Goal: Task Accomplishment & Management: Use online tool/utility

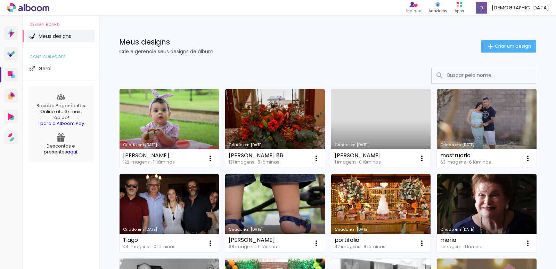
click at [180, 136] on link "Criado em [DATE]" at bounding box center [170, 128] width 100 height 79
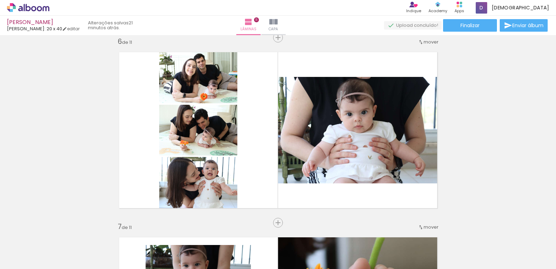
scroll to position [0, 4151]
click at [392, 44] on div "Inserir lâmina 1 de 11 Inserir lâmina 2 de 11 Inserir lâmina 3 de 11 Inserir lâ…" at bounding box center [278, 214] width 556 height 2220
